Goal: Task Accomplishment & Management: Manage account settings

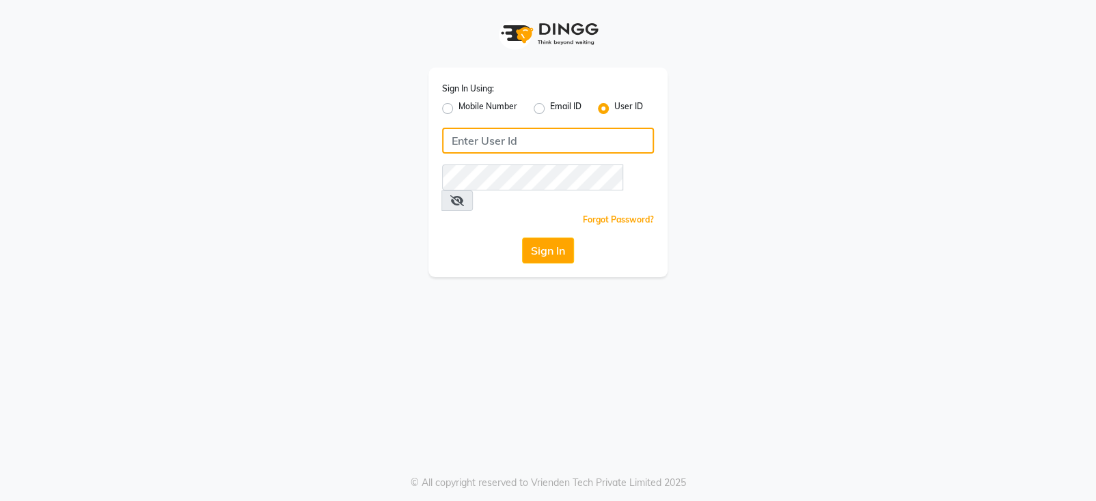
type input "keshhara123"
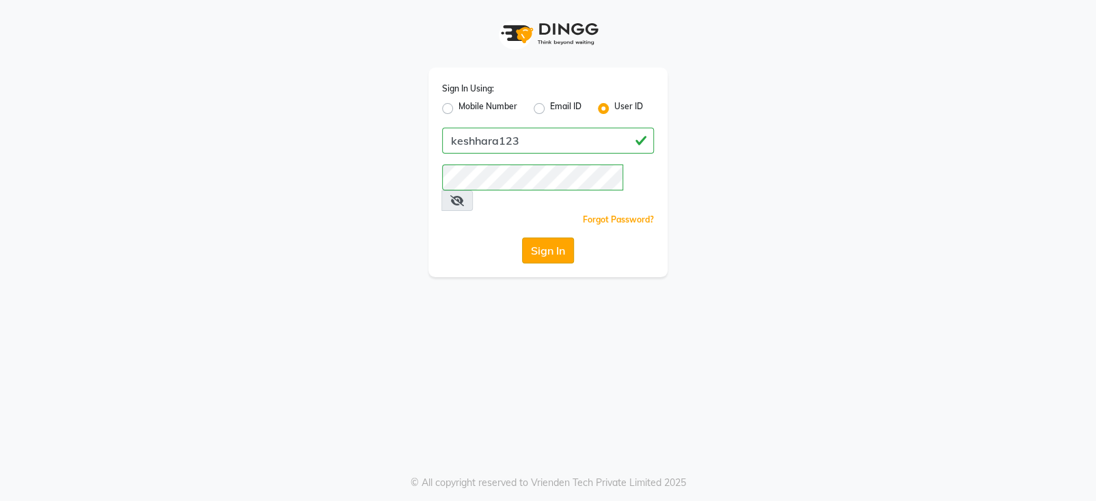
drag, startPoint x: 549, startPoint y: 245, endPoint x: 539, endPoint y: 235, distance: 14.0
click at [539, 235] on div "Sign In Using: Mobile Number Email ID User ID keshhara123 Remember me Forgot Pa…" at bounding box center [547, 173] width 239 height 210
click at [539, 238] on button "Sign In" at bounding box center [548, 251] width 52 height 26
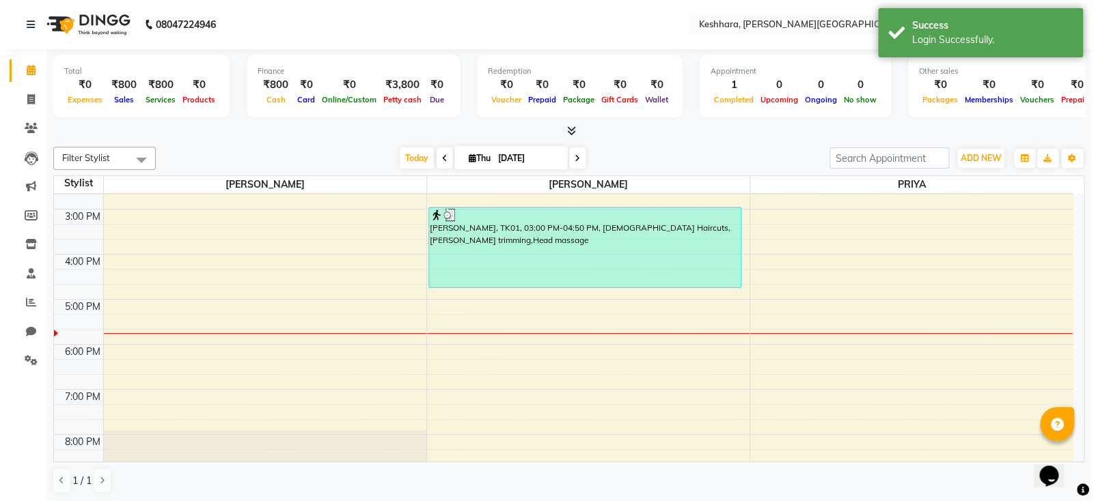
scroll to position [401, 0]
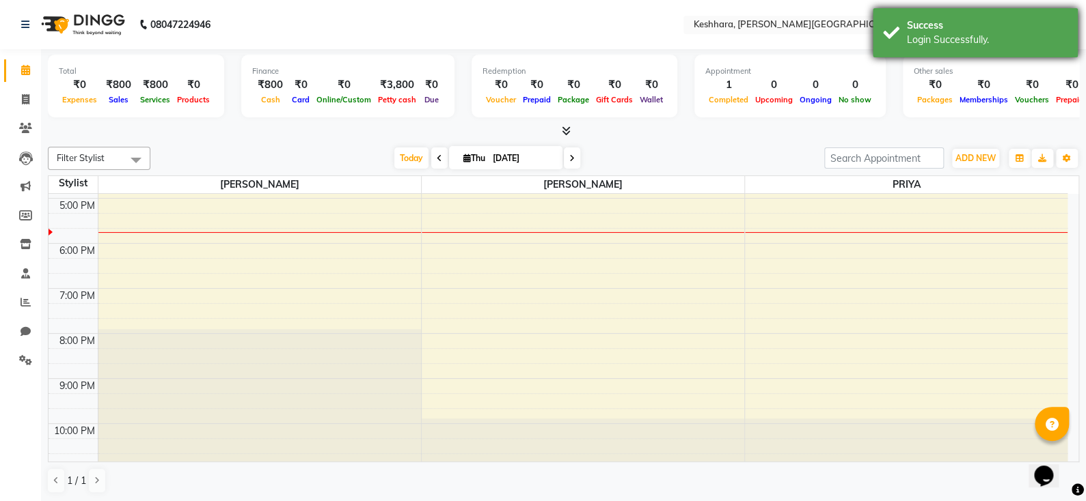
click at [933, 52] on div "Success Login Successfully." at bounding box center [974, 32] width 205 height 49
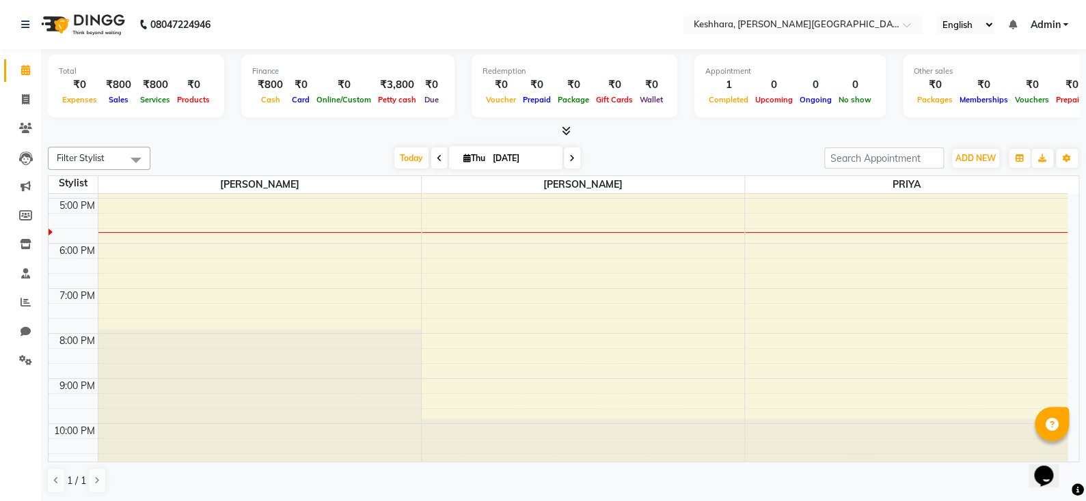
click at [1052, 24] on span "Admin" at bounding box center [1045, 25] width 30 height 14
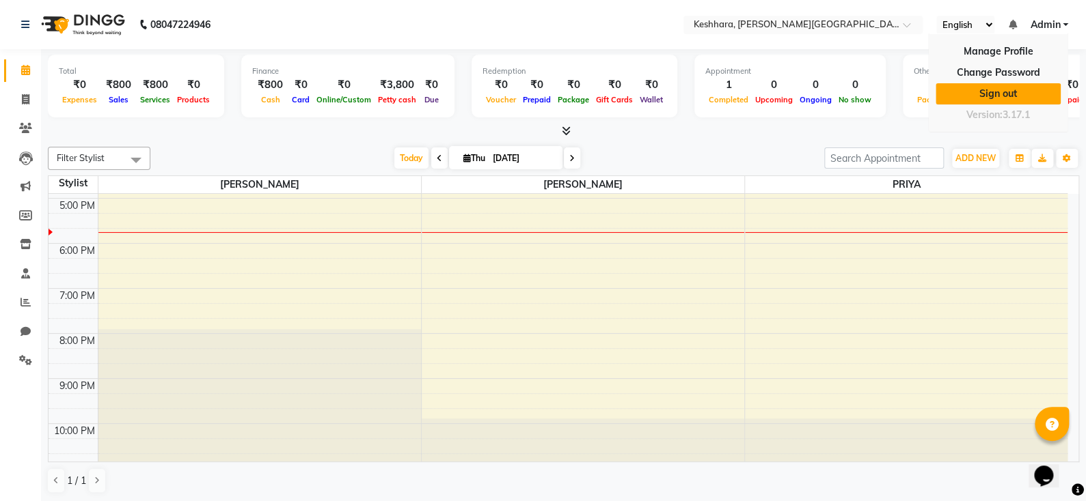
click at [1004, 89] on link "Sign out" at bounding box center [997, 93] width 125 height 21
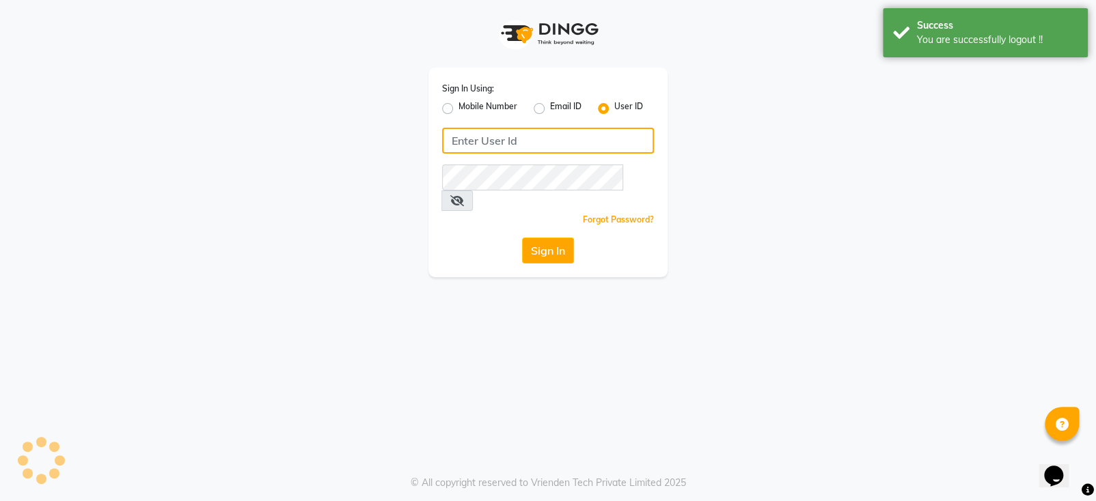
type input "keshhara123"
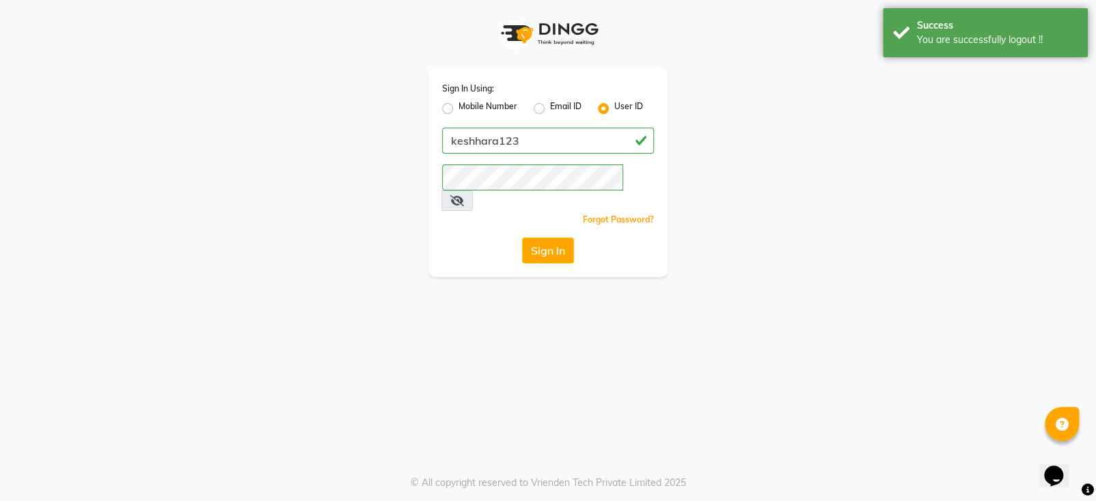
click at [876, 126] on div "Sign In Using: Mobile Number Email ID User ID keshhara123 Remember me Forgot Pa…" at bounding box center [547, 138] width 779 height 277
